Goal: Transaction & Acquisition: Purchase product/service

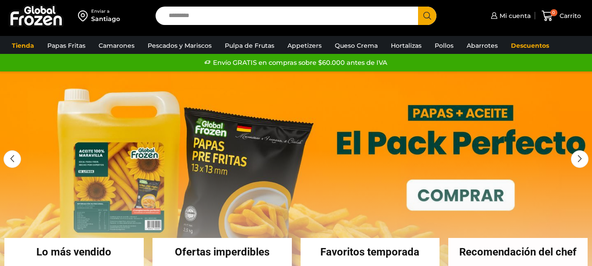
click at [489, 27] on div "Enviar a [GEOGRAPHIC_DATA] Search input Search Mi cuenta Pedidos" at bounding box center [295, 16] width 587 height 32
click at [511, 17] on span "Mi cuenta" at bounding box center [513, 15] width 33 height 9
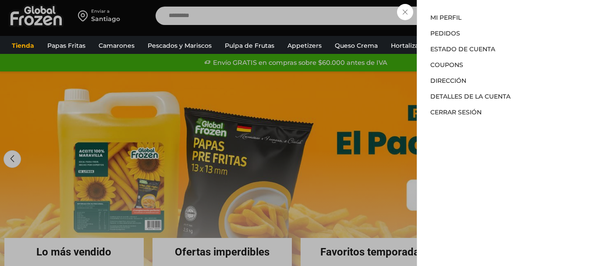
click at [488, 25] on div "Mi cuenta Mi cuenta Mi perfil Pedidos Descargas Estado de Cuenta Coupons Direcc…" at bounding box center [509, 16] width 42 height 18
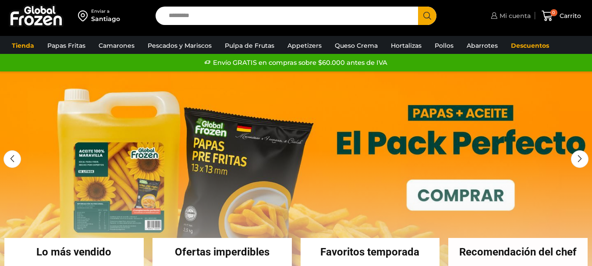
click at [502, 16] on span "Mi cuenta" at bounding box center [513, 15] width 33 height 9
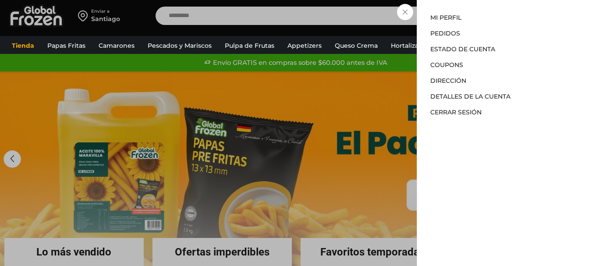
click at [488, 16] on div "Mi cuenta Mi cuenta Mi perfil Pedidos Descargas Estado de Cuenta Coupons Direcc…" at bounding box center [509, 16] width 42 height 18
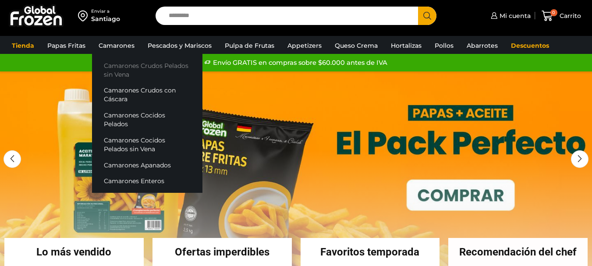
drag, startPoint x: 121, startPoint y: 66, endPoint x: 138, endPoint y: 71, distance: 17.0
click at [121, 67] on link "Camarones Crudos Pelados sin Vena" at bounding box center [147, 69] width 110 height 25
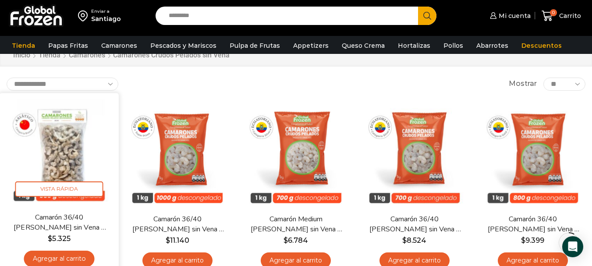
scroll to position [44, 0]
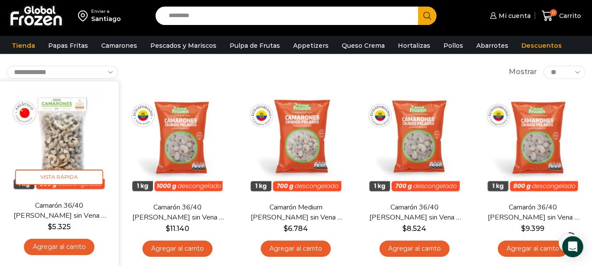
click at [58, 248] on link "Agregar al carrito" at bounding box center [59, 247] width 71 height 16
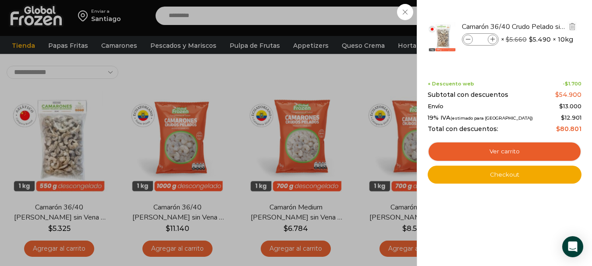
click at [491, 39] on icon at bounding box center [492, 39] width 5 height 5
type input "*"
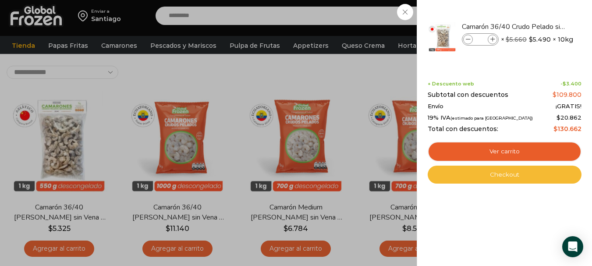
click at [510, 177] on link "Checkout" at bounding box center [505, 175] width 154 height 18
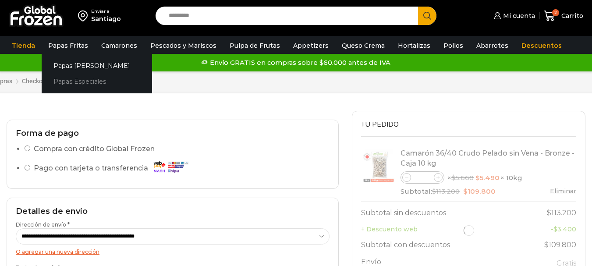
click at [75, 78] on link "Papas Especiales" at bounding box center [97, 82] width 110 height 16
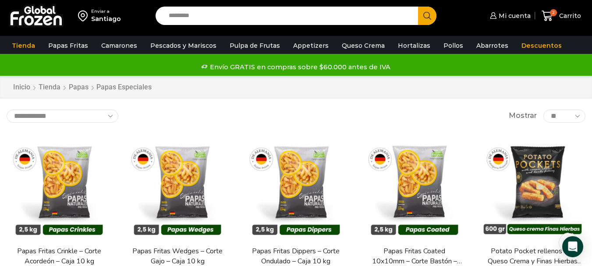
scroll to position [44, 0]
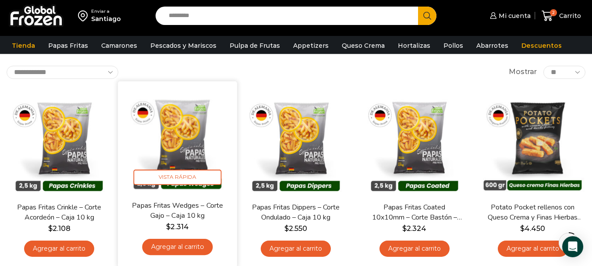
click at [180, 242] on link "Agregar al carrito" at bounding box center [177, 247] width 71 height 16
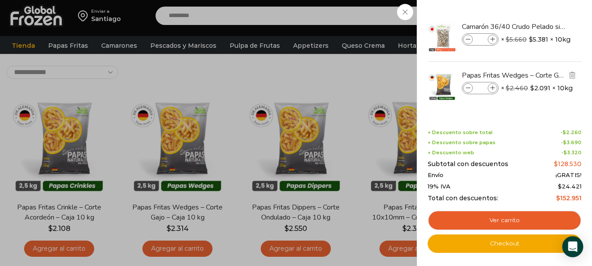
click at [491, 88] on icon at bounding box center [492, 88] width 5 height 5
type input "*"
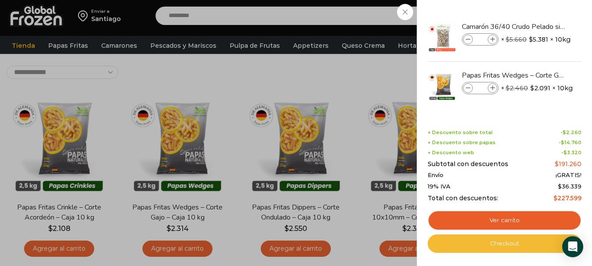
click at [518, 247] on link "Checkout" at bounding box center [505, 243] width 154 height 18
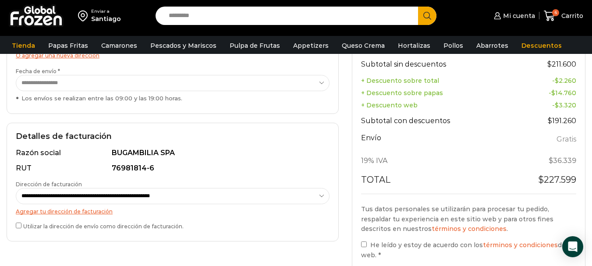
scroll to position [307, 0]
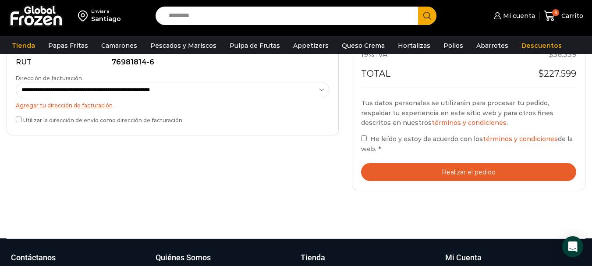
click at [455, 170] on button "Realizar el pedido" at bounding box center [468, 172] width 215 height 18
